Goal: Find contact information: Find contact information

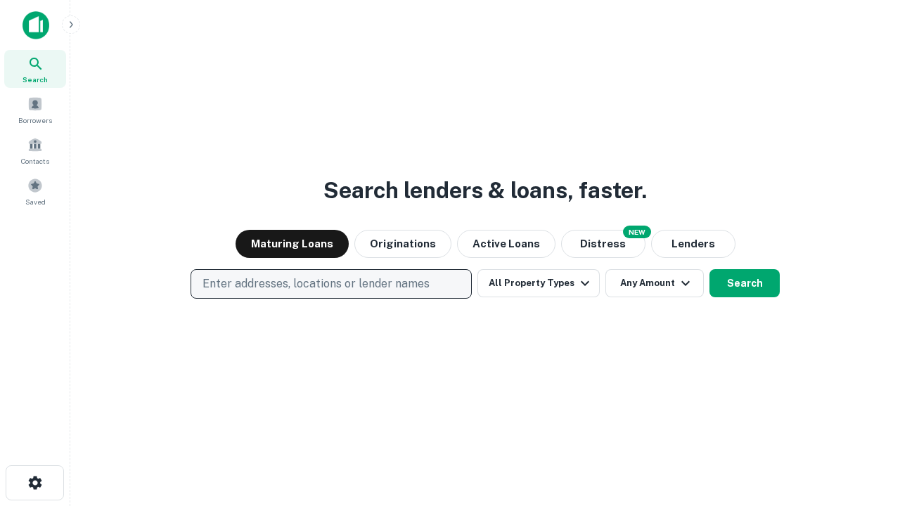
click at [331, 284] on p "Enter addresses, locations or lender names" at bounding box center [316, 284] width 227 height 17
type input "**********"
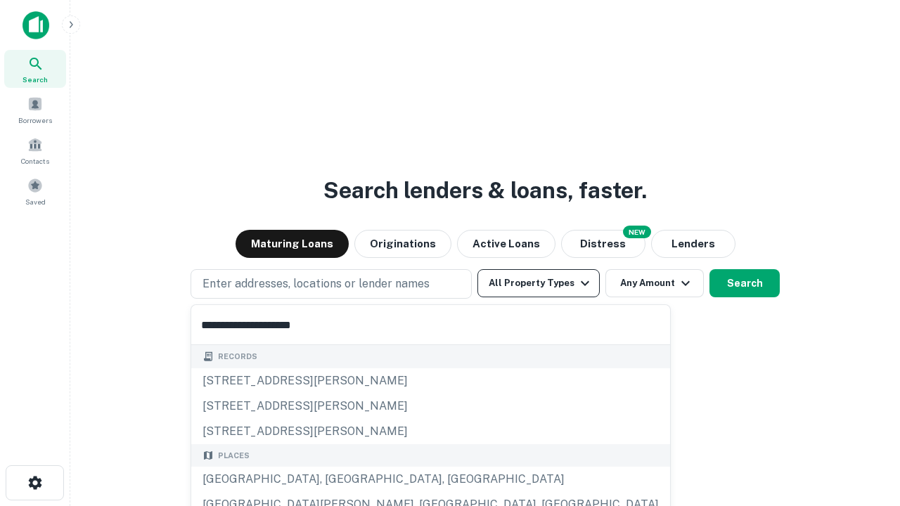
click at [336, 480] on div "[GEOGRAPHIC_DATA], [GEOGRAPHIC_DATA], [GEOGRAPHIC_DATA]" at bounding box center [430, 479] width 479 height 25
click at [539, 283] on button "All Property Types" at bounding box center [539, 283] width 122 height 28
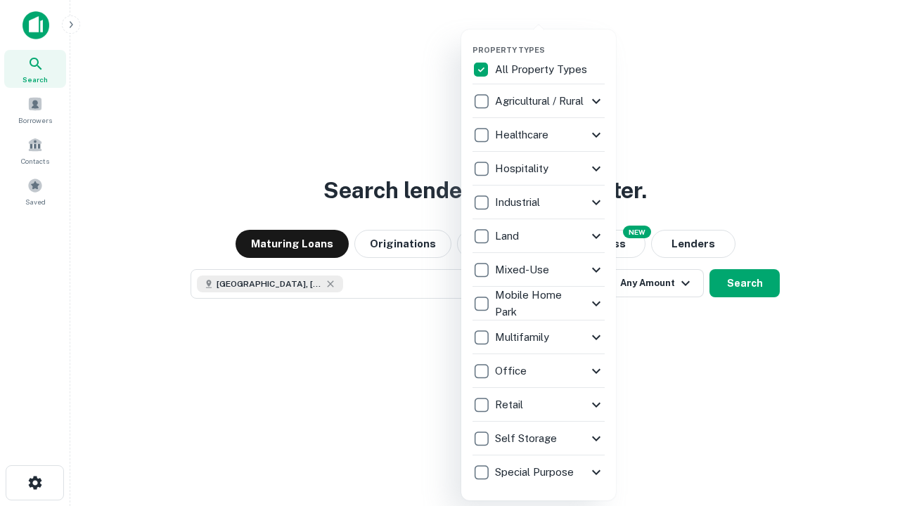
click at [550, 41] on button "button" at bounding box center [550, 41] width 155 height 1
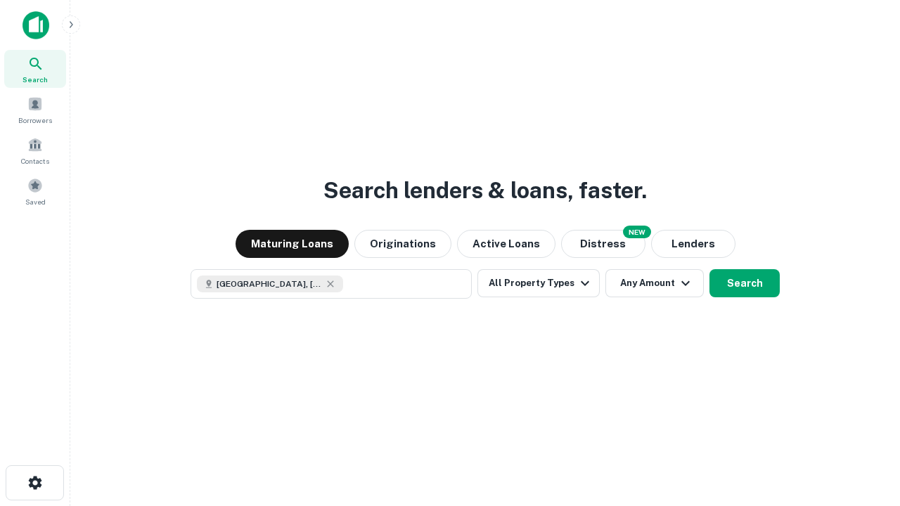
scroll to position [23, 0]
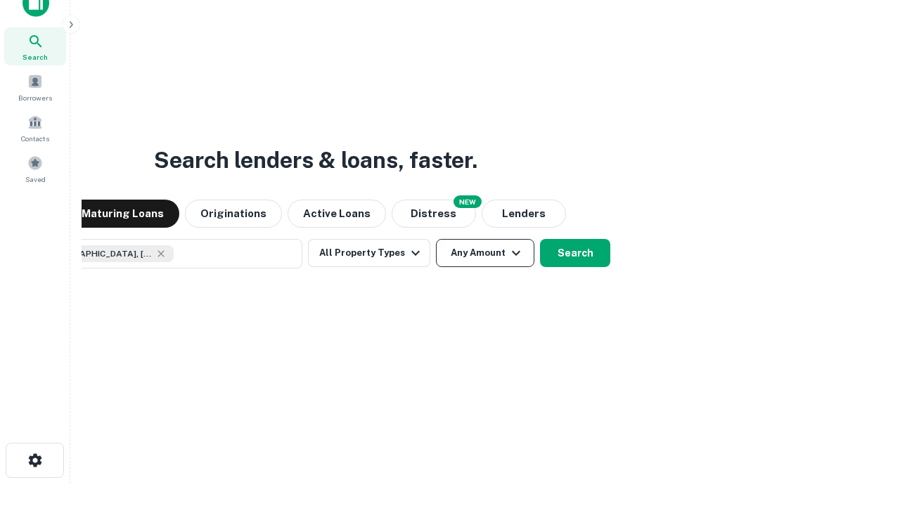
click at [436, 239] on button "Any Amount" at bounding box center [485, 253] width 98 height 28
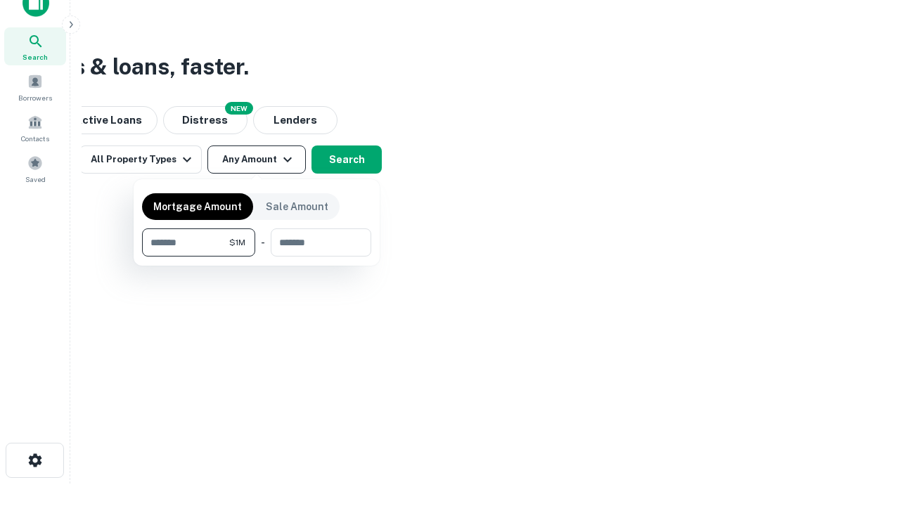
type input "*******"
click at [257, 257] on button "button" at bounding box center [256, 257] width 229 height 1
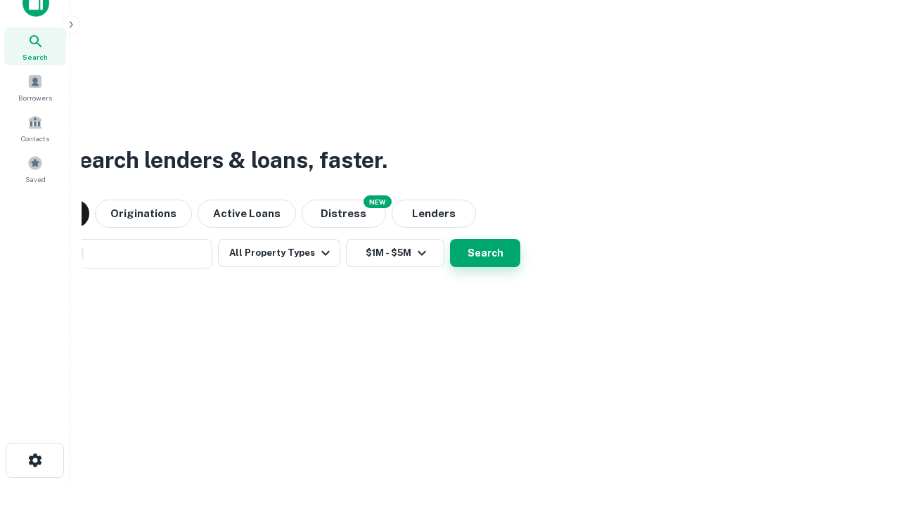
click at [450, 239] on button "Search" at bounding box center [485, 253] width 70 height 28
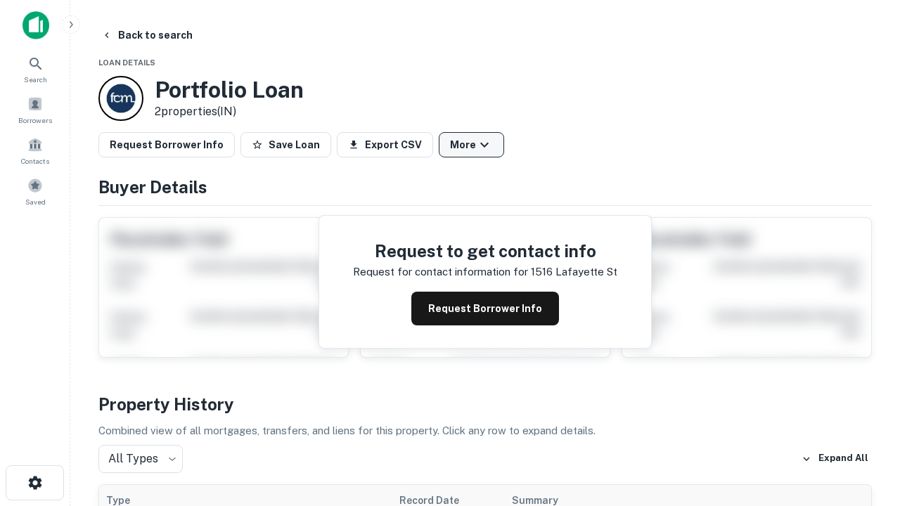
click at [471, 145] on button "More" at bounding box center [471, 144] width 65 height 25
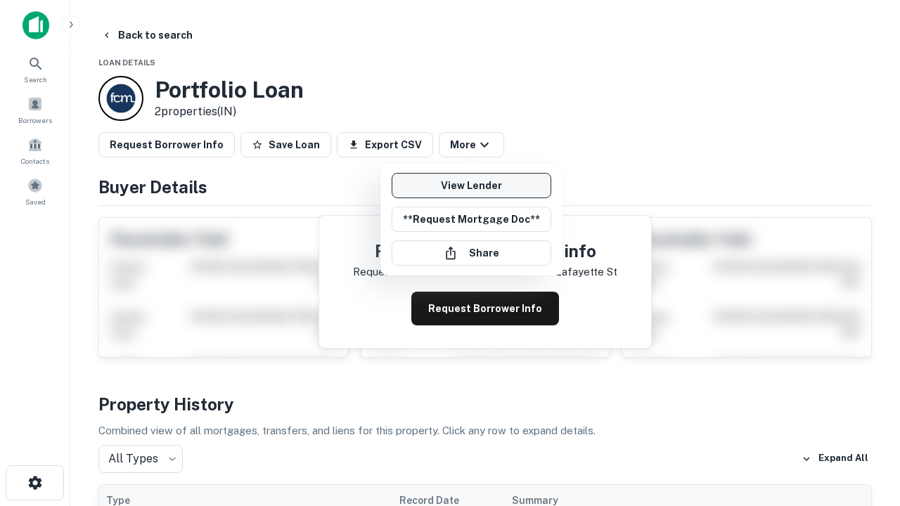
click at [471, 186] on link "View Lender" at bounding box center [472, 185] width 160 height 25
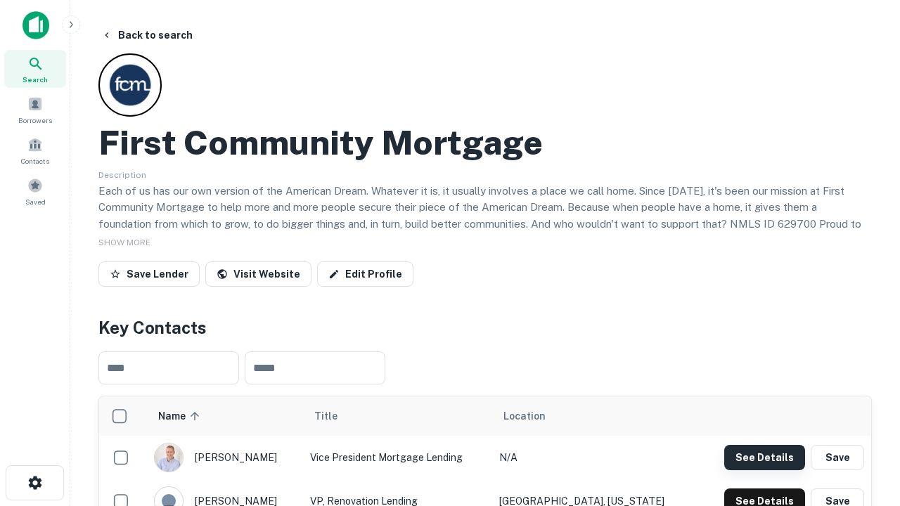
click at [765, 457] on button "See Details" at bounding box center [765, 457] width 81 height 25
click at [34, 483] on icon "button" at bounding box center [35, 483] width 17 height 17
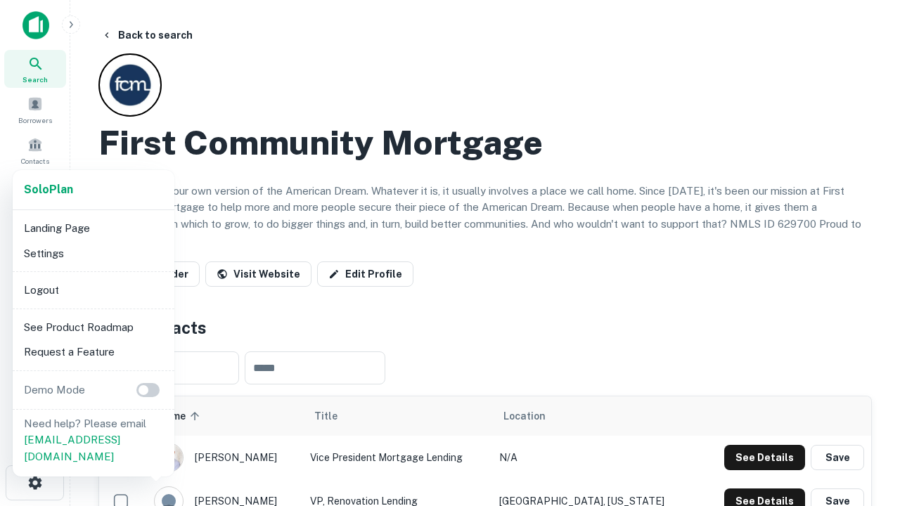
click at [93, 290] on li "Logout" at bounding box center [93, 290] width 151 height 25
